Goal: Transaction & Acquisition: Purchase product/service

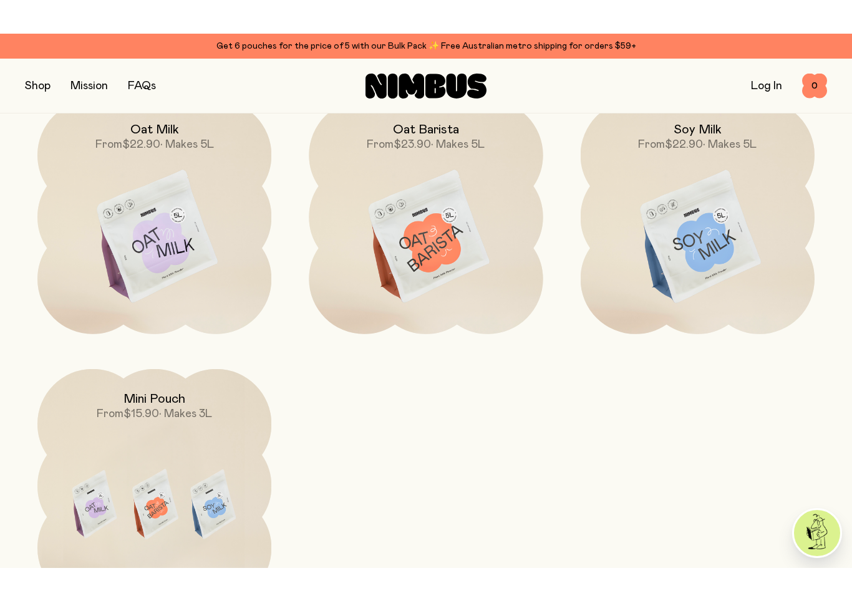
scroll to position [3684, 0]
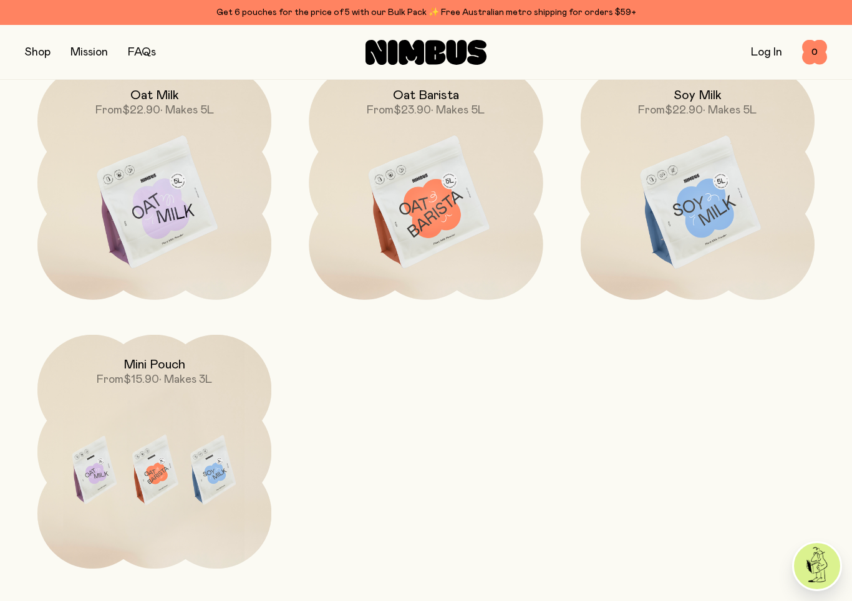
click at [134, 231] on img at bounding box center [154, 202] width 234 height 275
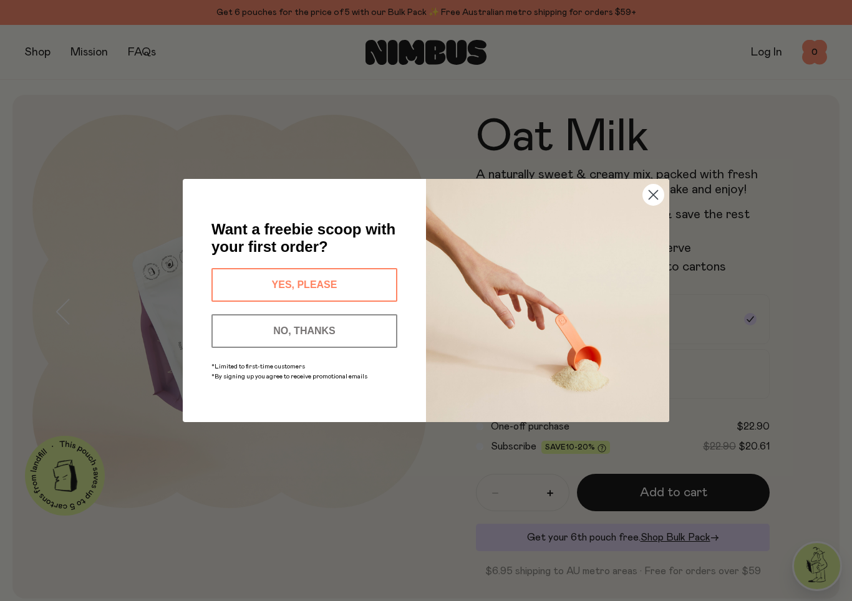
click at [647, 201] on circle "Close dialog" at bounding box center [653, 195] width 21 height 21
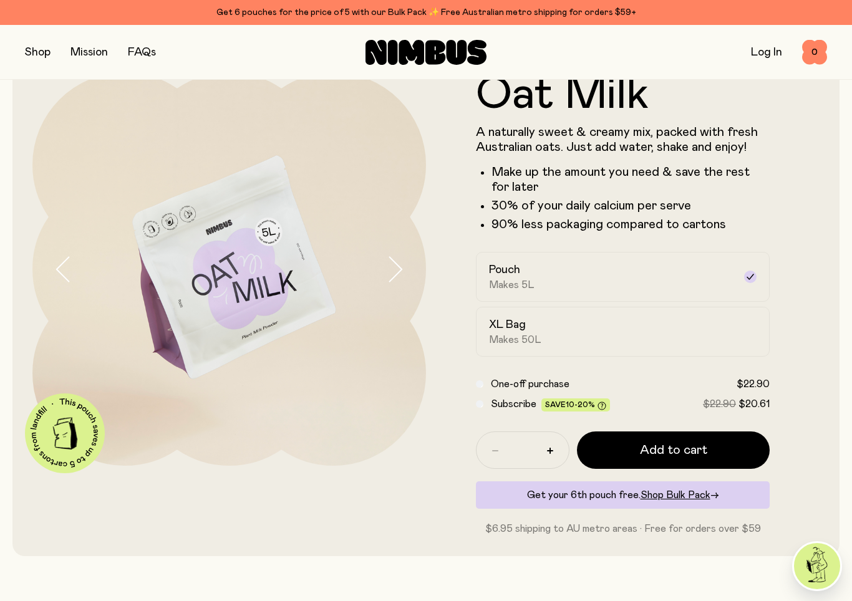
scroll to position [43, 0]
click at [706, 343] on div "XL Bag Makes 50L" at bounding box center [611, 331] width 245 height 29
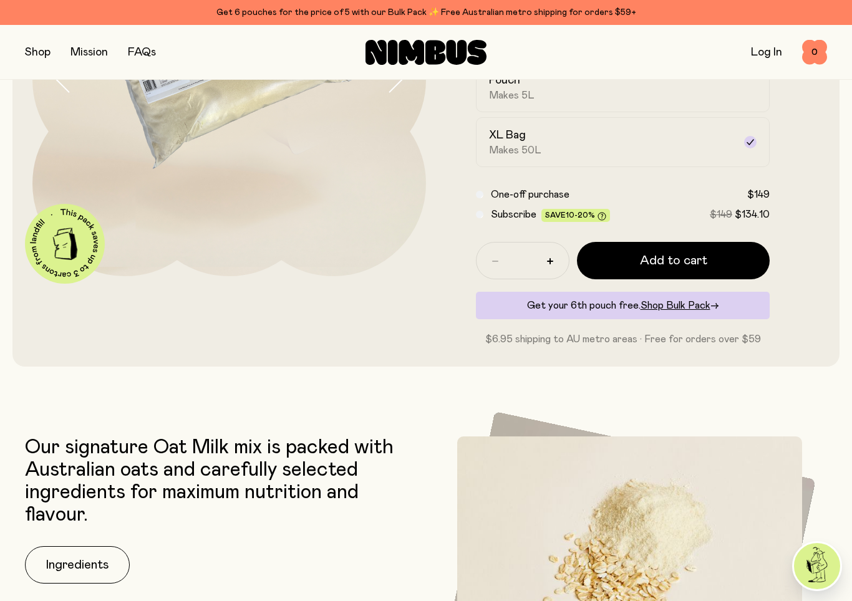
scroll to position [239, 0]
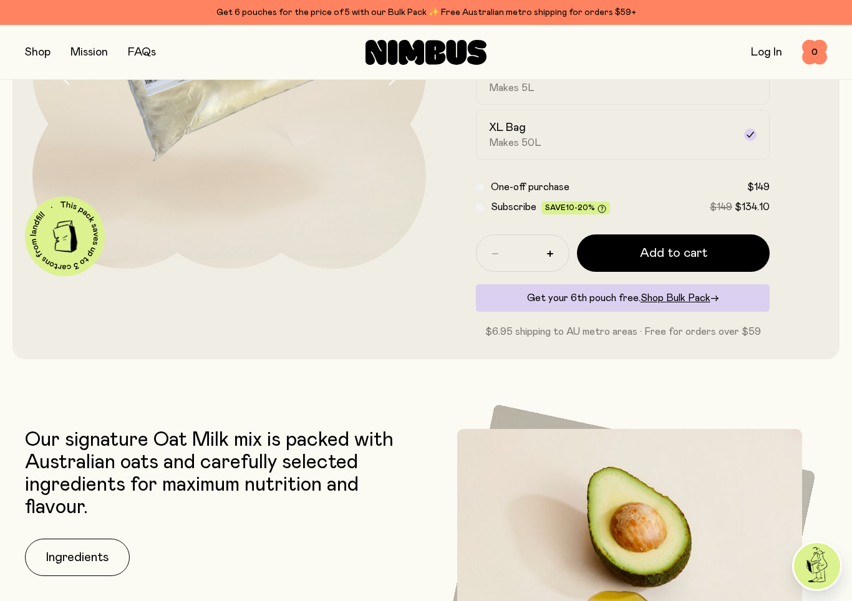
click at [687, 299] on span "Shop Bulk Pack" at bounding box center [676, 298] width 70 height 10
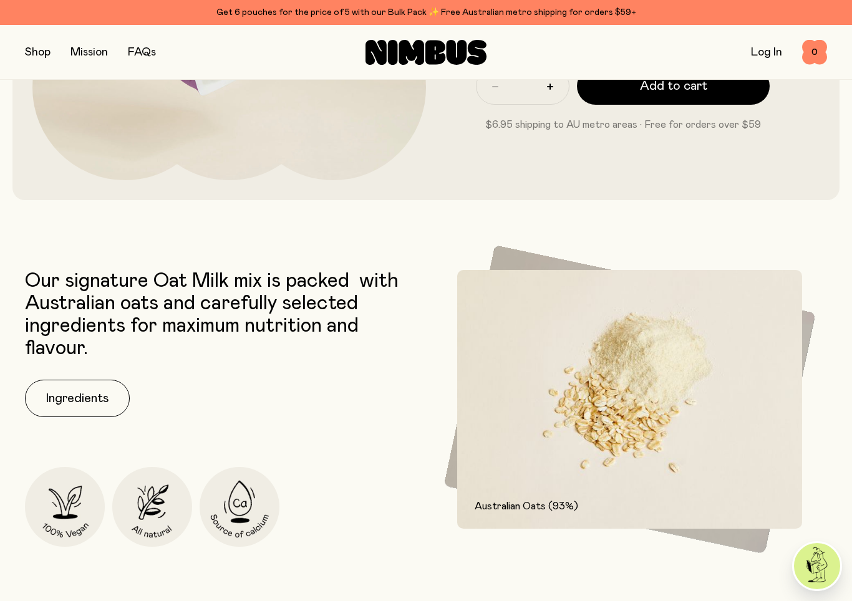
scroll to position [422, 0]
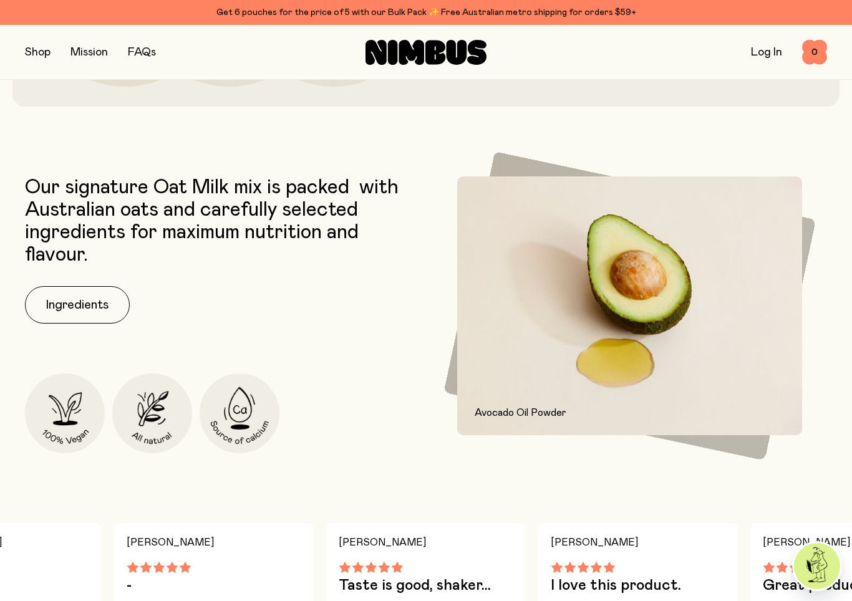
click at [90, 293] on button "Ingredients" at bounding box center [77, 304] width 105 height 37
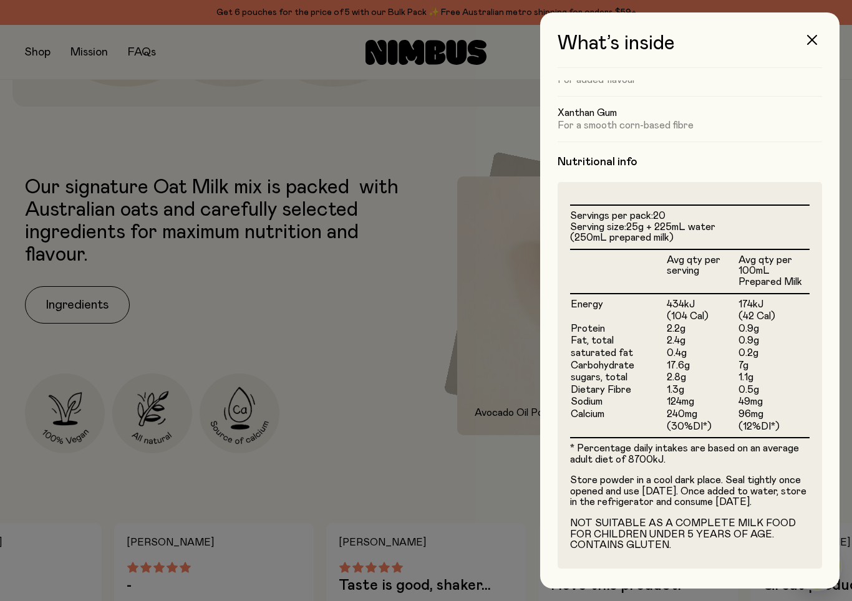
scroll to position [208, 0]
click at [813, 47] on button "button" at bounding box center [812, 40] width 30 height 30
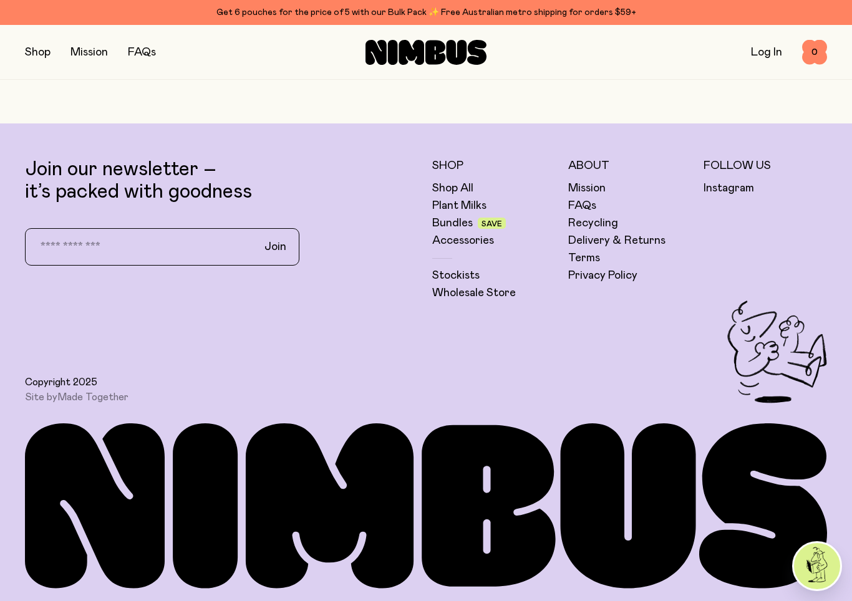
scroll to position [2989, 0]
click at [455, 223] on link "Bundles" at bounding box center [452, 223] width 41 height 15
click at [465, 299] on link "Wholesale Store" at bounding box center [474, 293] width 84 height 15
